Goal: Use online tool/utility: Utilize a website feature to perform a specific function

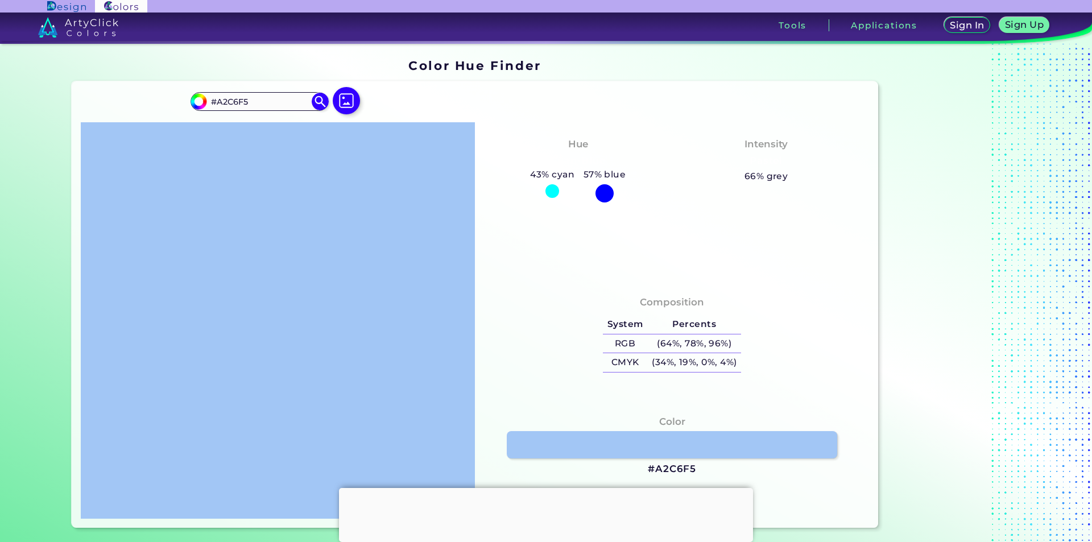
scroll to position [95, 0]
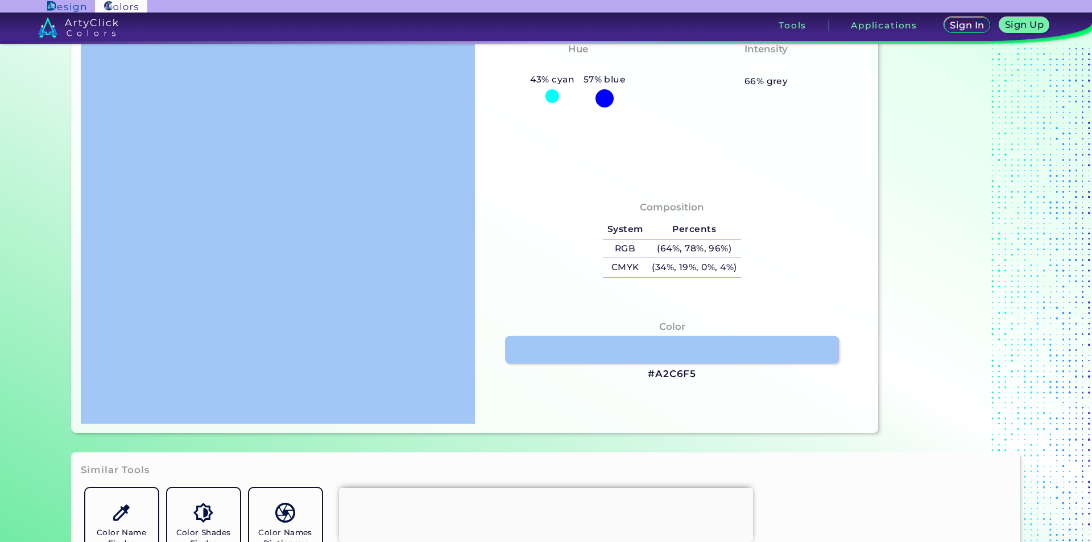
click at [699, 354] on link at bounding box center [672, 349] width 334 height 27
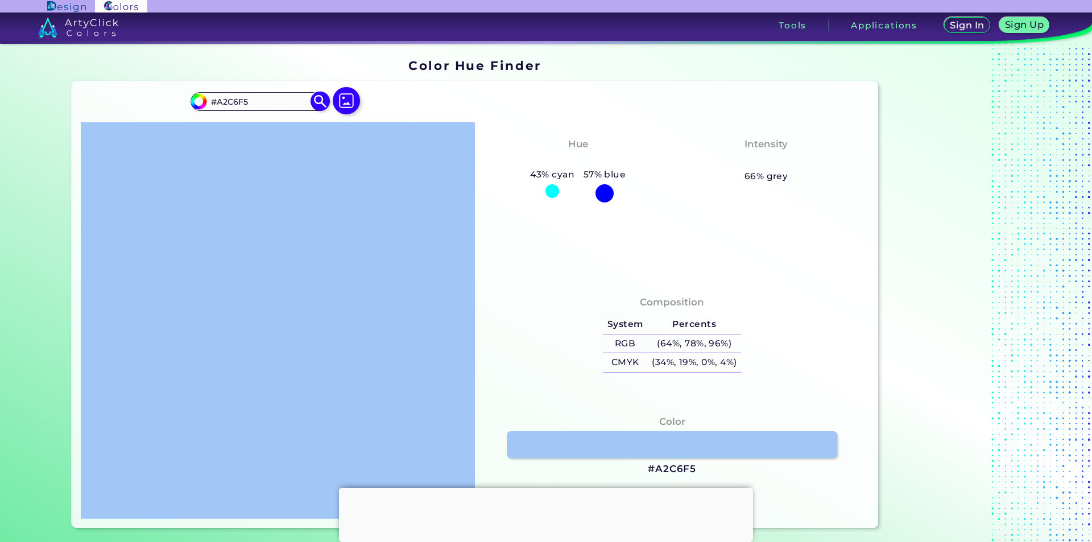
click at [257, 100] on input "#A2C6F5" at bounding box center [259, 101] width 106 height 15
type input "#"
paste input "#A3C6F5"
type input "#A3C6F5"
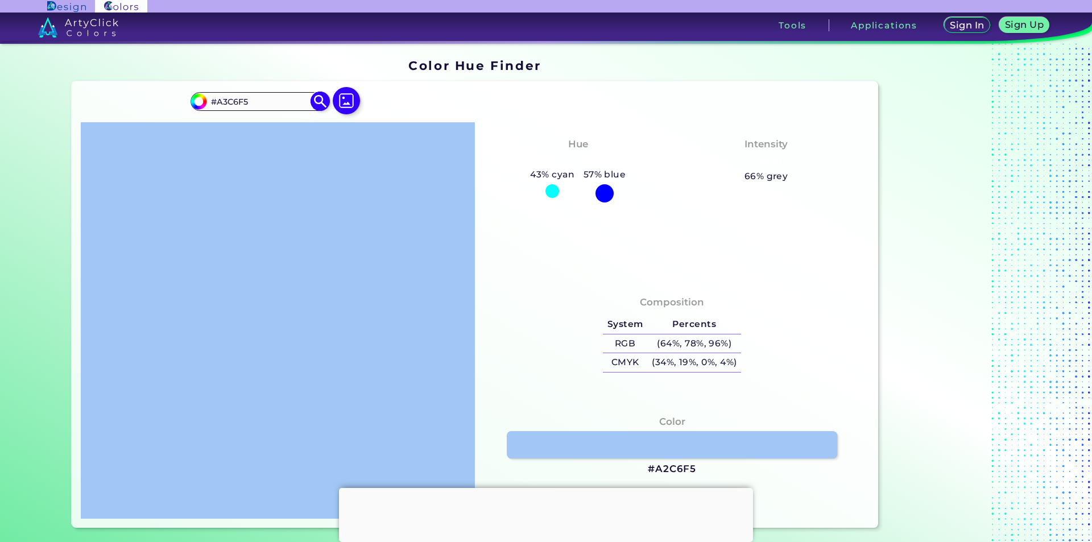
click at [318, 104] on img at bounding box center [321, 102] width 20 height 20
type input "#a3c6f5"
click at [317, 104] on img at bounding box center [321, 102] width 20 height 20
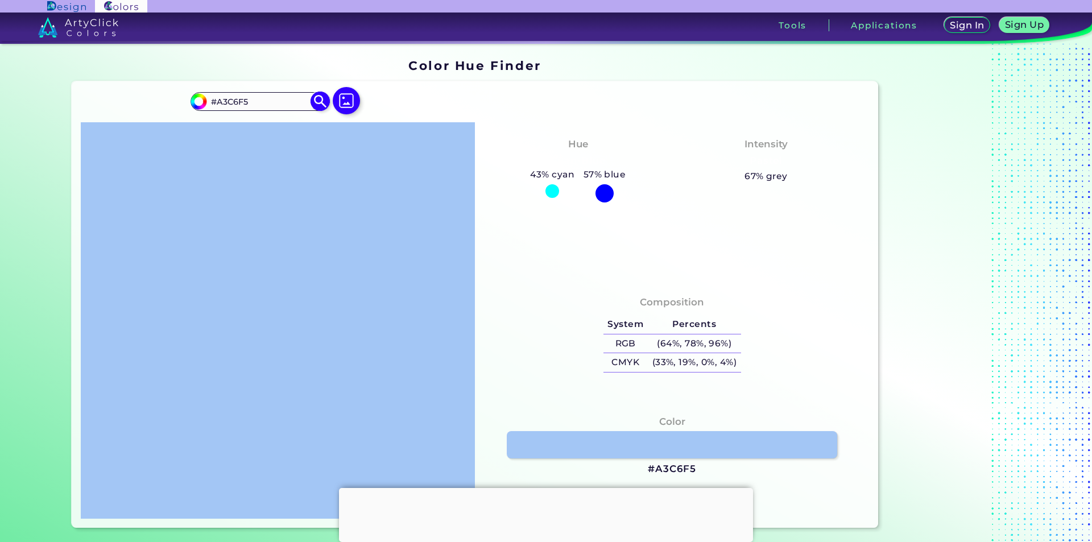
click at [317, 104] on img at bounding box center [321, 102] width 20 height 20
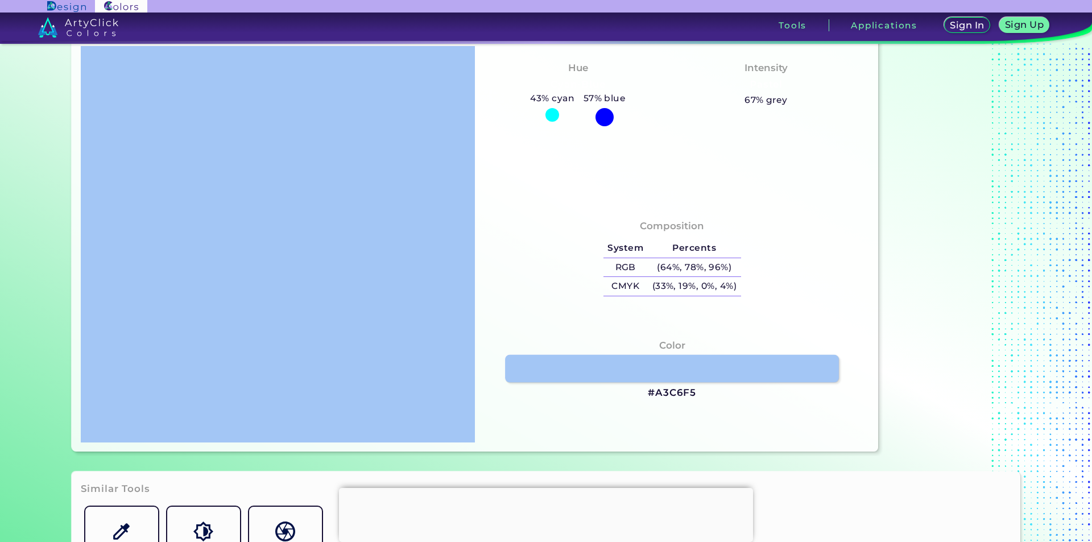
scroll to position [284, 0]
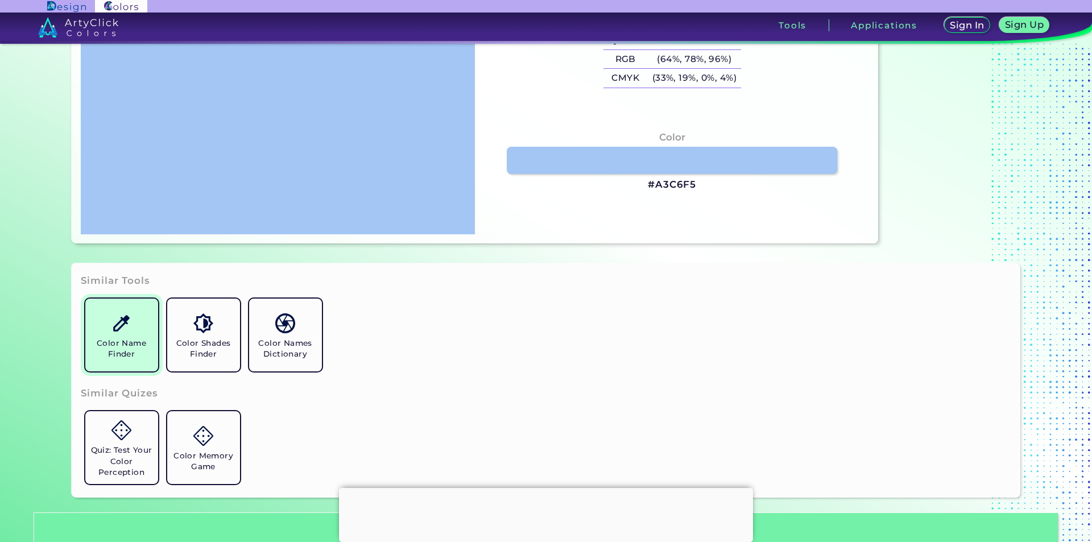
click at [108, 363] on link "Color Name Finder" at bounding box center [122, 335] width 82 height 82
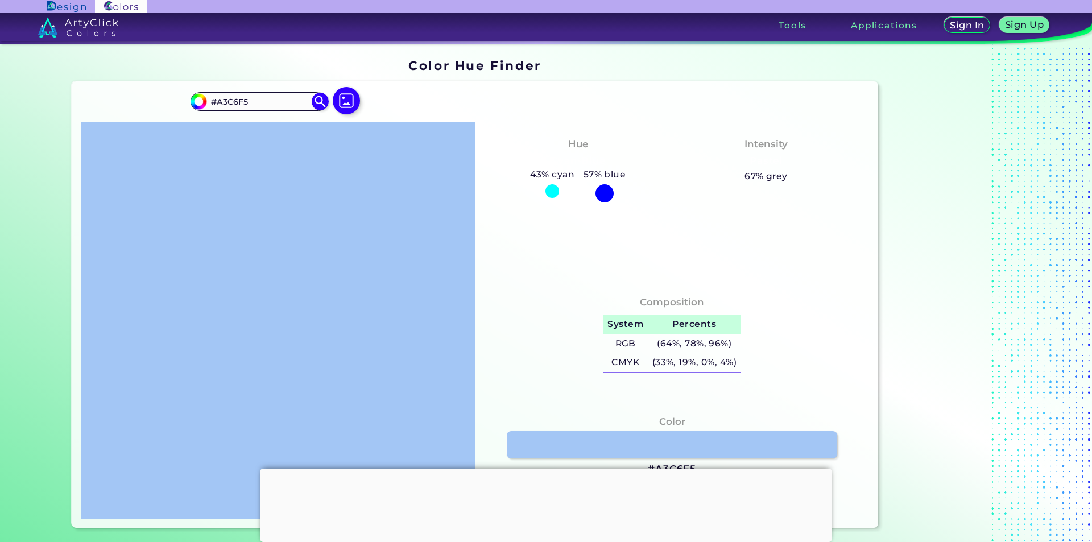
scroll to position [189, 0]
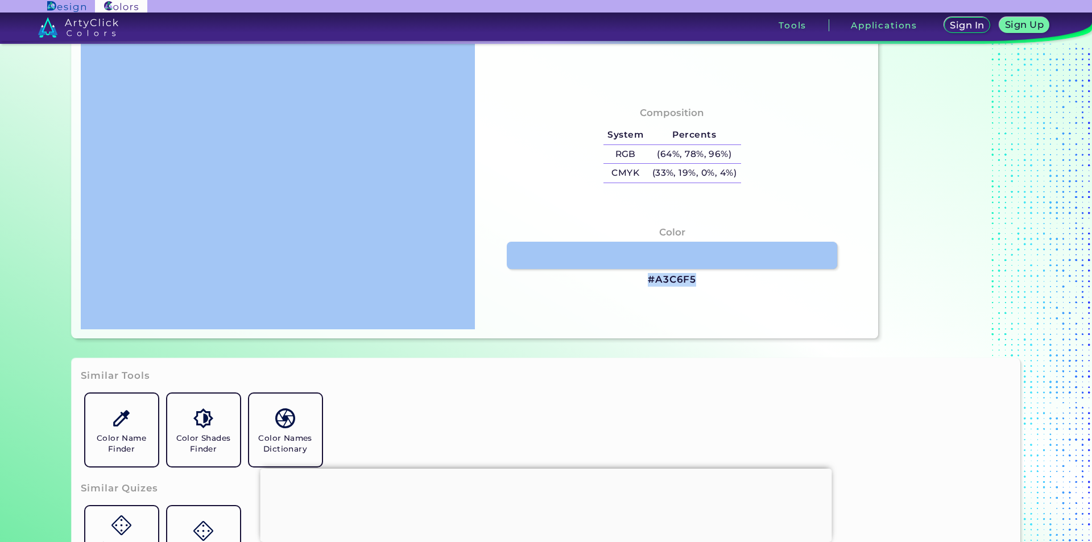
drag, startPoint x: 644, startPoint y: 279, endPoint x: 698, endPoint y: 286, distance: 55.1
click at [698, 286] on div "Color #A3C6F5" at bounding box center [672, 256] width 376 height 73
copy h3 "#A3C6F5"
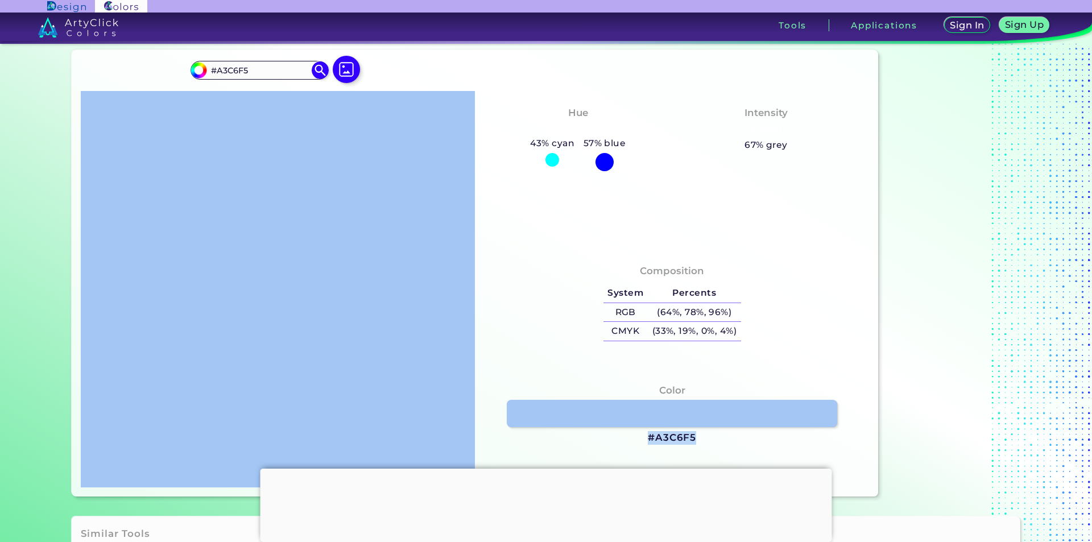
scroll to position [0, 0]
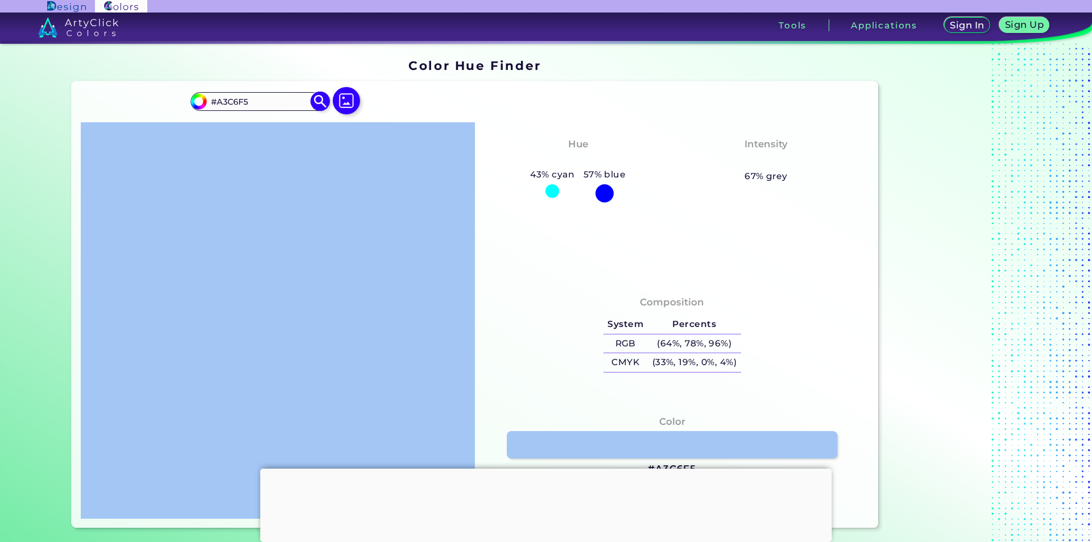
click at [259, 103] on input "#A3C6F5" at bounding box center [259, 101] width 106 height 15
type input "#"
paste input "#A3C6F5"
type input "#A3C6F5"
click at [314, 98] on img at bounding box center [321, 102] width 20 height 20
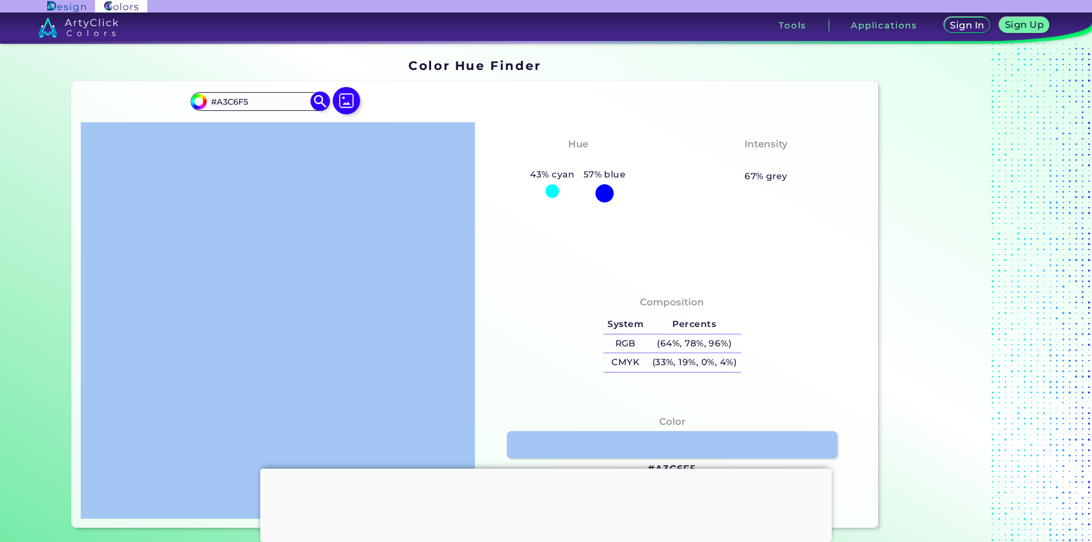
click at [313, 99] on img at bounding box center [321, 102] width 20 height 20
